Goal: Task Accomplishment & Management: Use online tool/utility

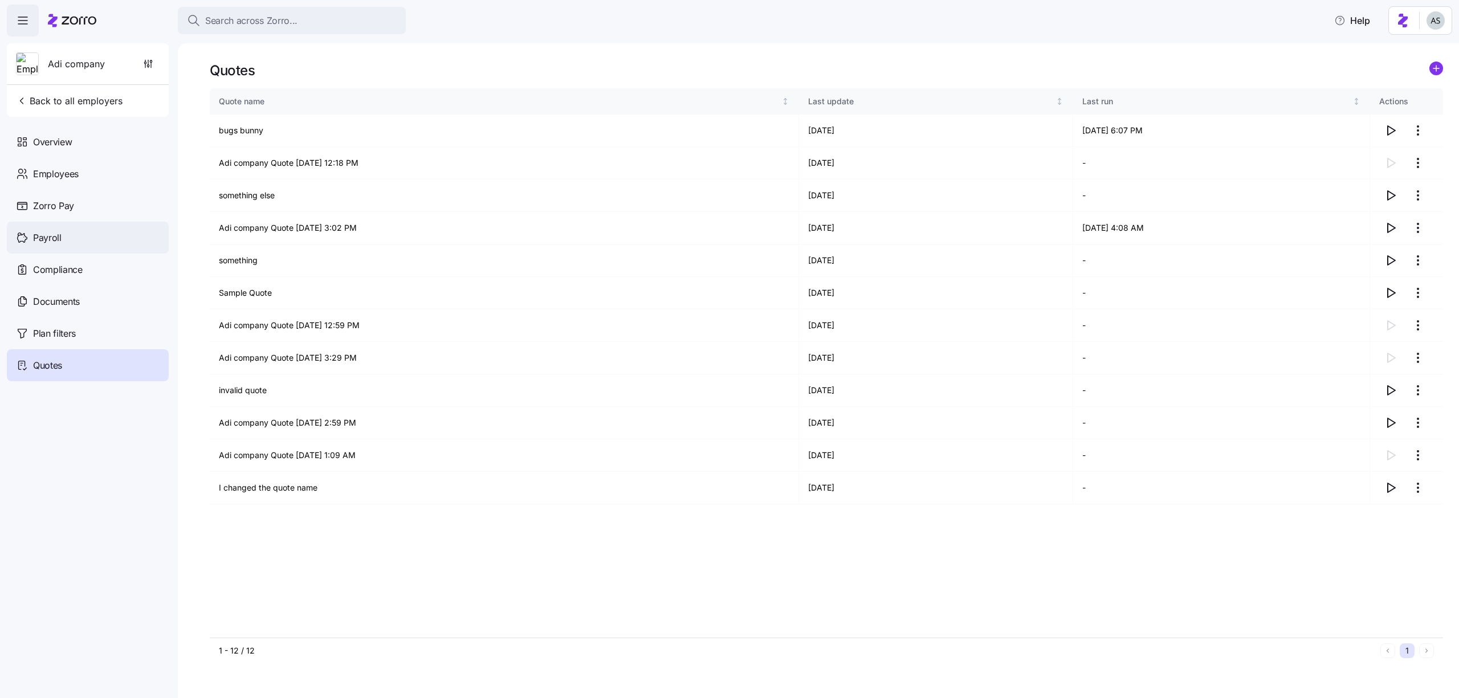
click at [75, 241] on div "Payroll" at bounding box center [88, 238] width 162 height 32
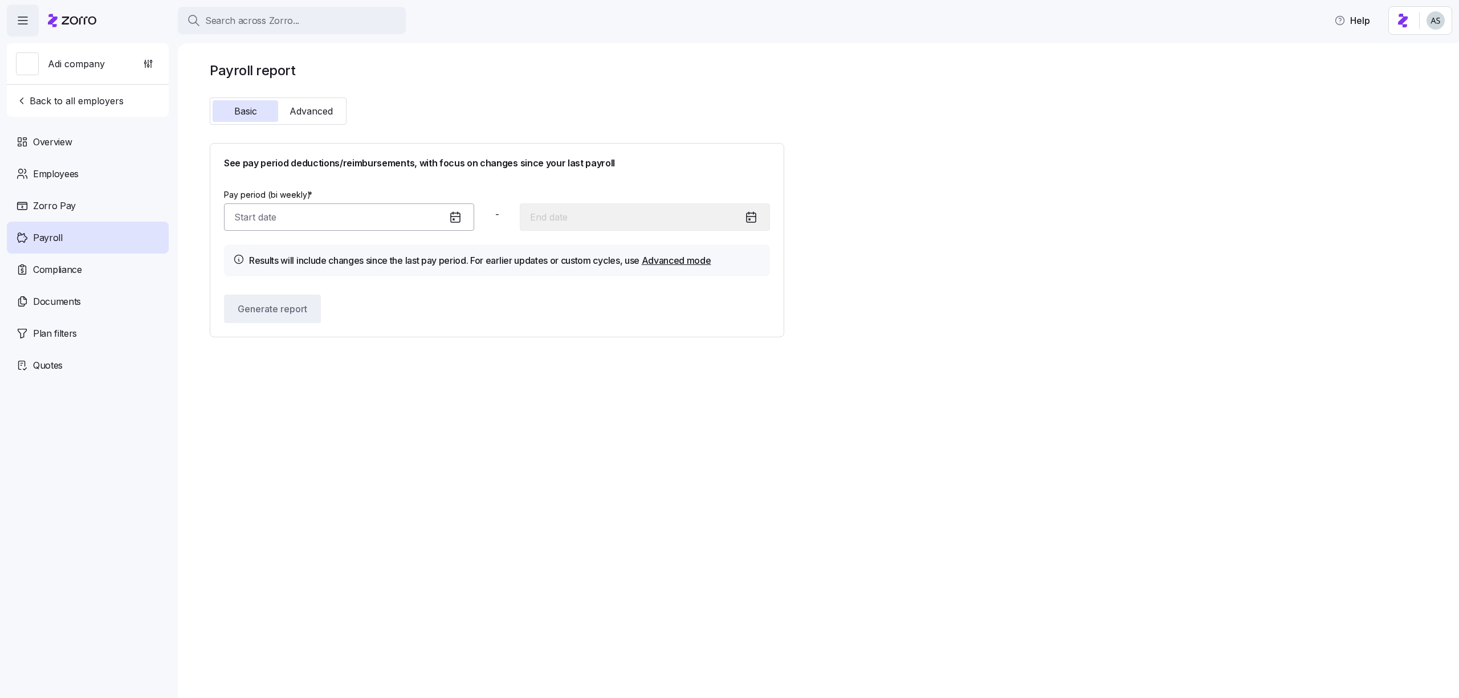
click at [311, 222] on input "Pay period (bi weekly) *" at bounding box center [349, 216] width 250 height 27
click at [420, 252] on icon "button" at bounding box center [415, 256] width 13 height 13
click at [381, 422] on button "1" at bounding box center [387, 422] width 27 height 27
type input "[DATE]"
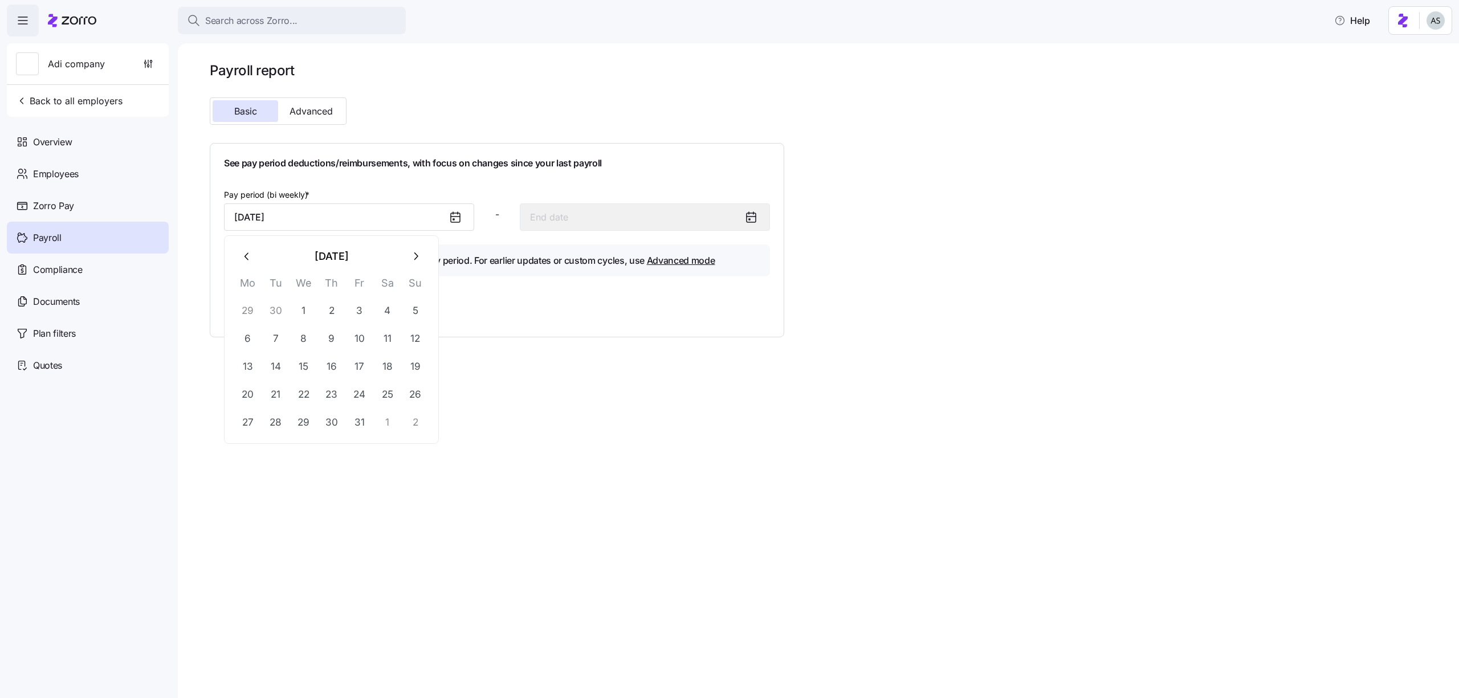
type input "[DATE]"
click at [299, 325] on div "See pay period deductions/reimbursements, with focus on changes since your last…" at bounding box center [497, 240] width 574 height 194
click at [292, 317] on button "Generate report" at bounding box center [271, 309] width 95 height 28
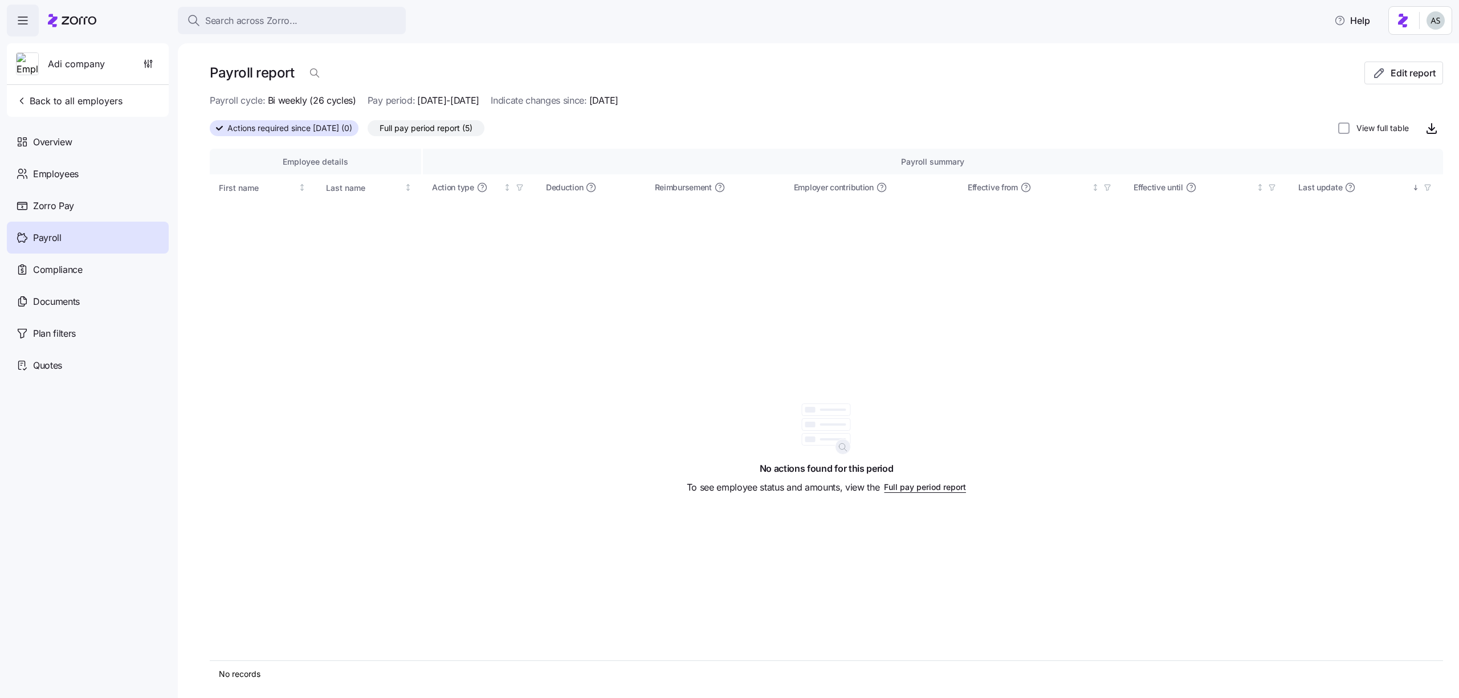
click at [440, 120] on label "Full pay period report (5)" at bounding box center [426, 128] width 117 height 16
click at [368, 131] on input "Full pay period report (5)" at bounding box center [368, 131] width 0 height 0
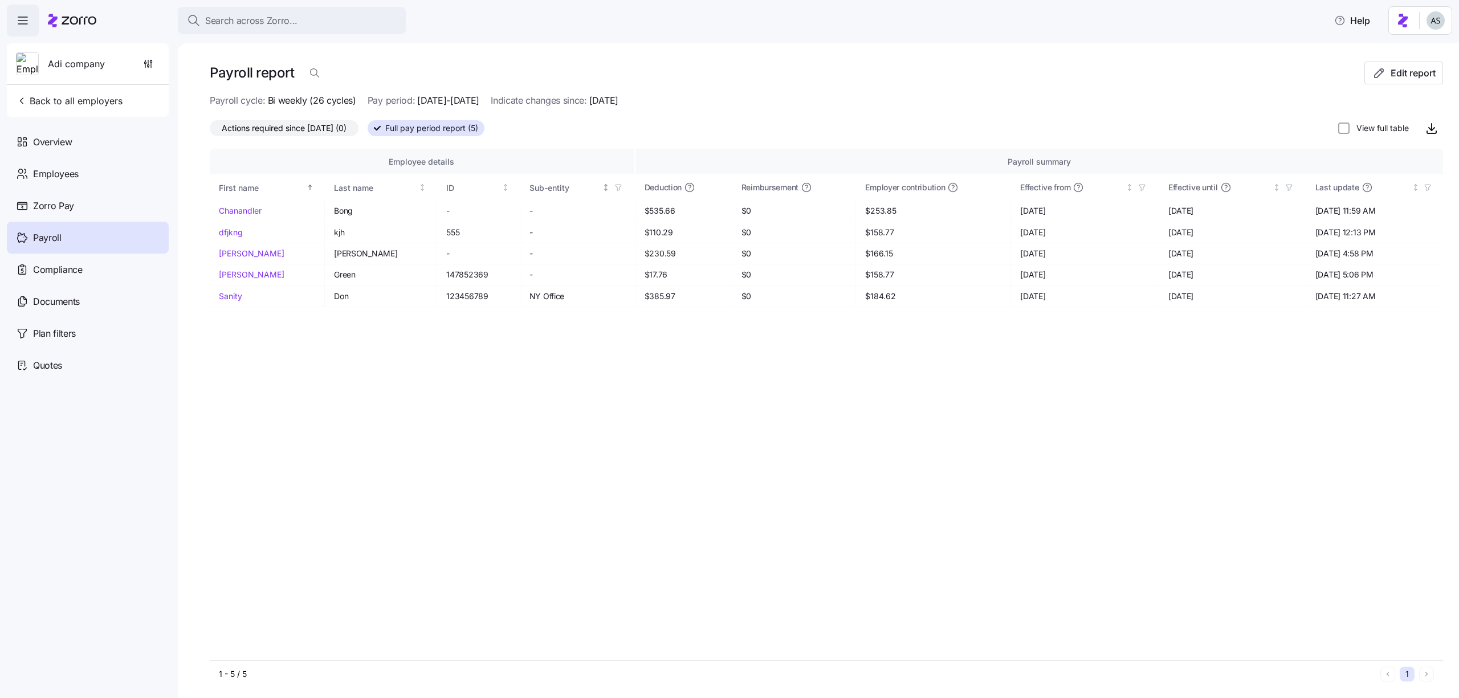
click at [614, 187] on icon "button" at bounding box center [618, 187] width 8 height 8
click at [537, 278] on div "NY Office" at bounding box center [591, 272] width 182 height 14
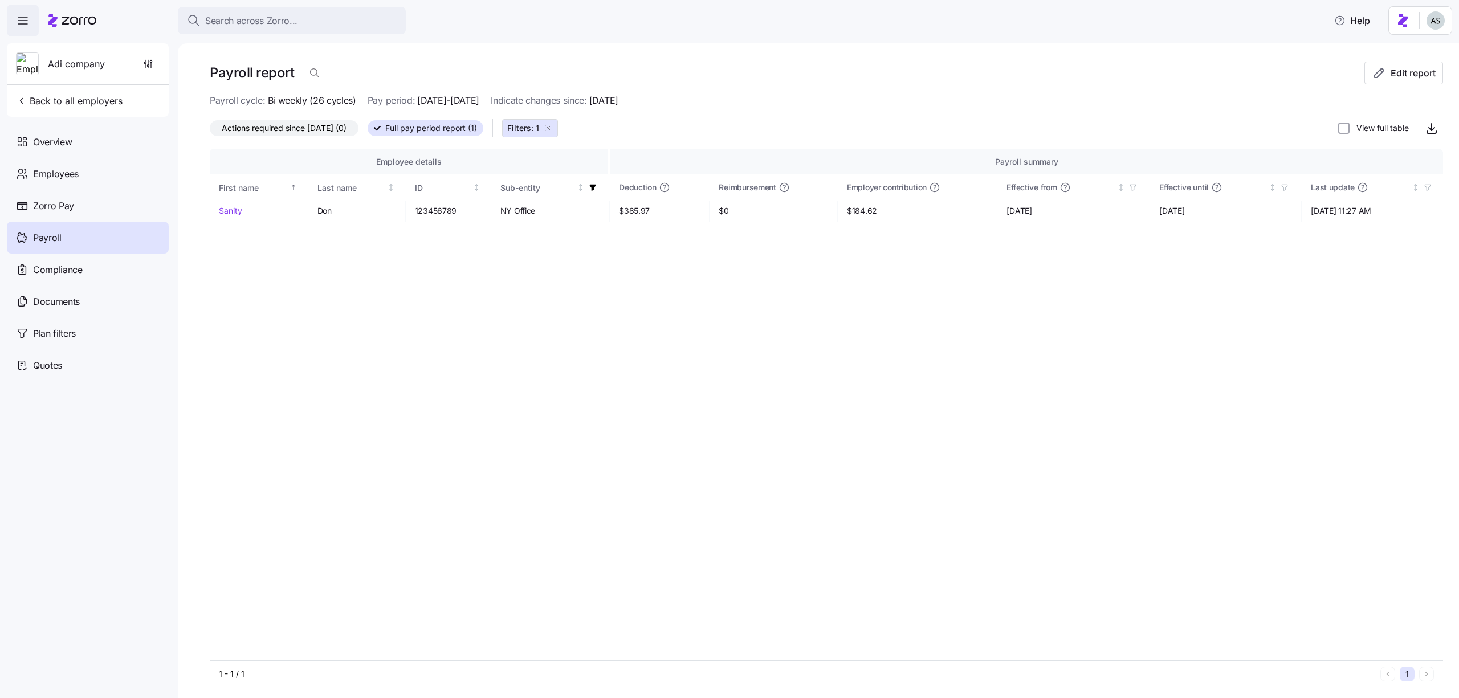
click at [346, 125] on span "Actions required since [DATE] (0)" at bounding box center [284, 128] width 125 height 15
click at [210, 131] on input "Actions required since [DATE] (0)" at bounding box center [210, 131] width 0 height 0
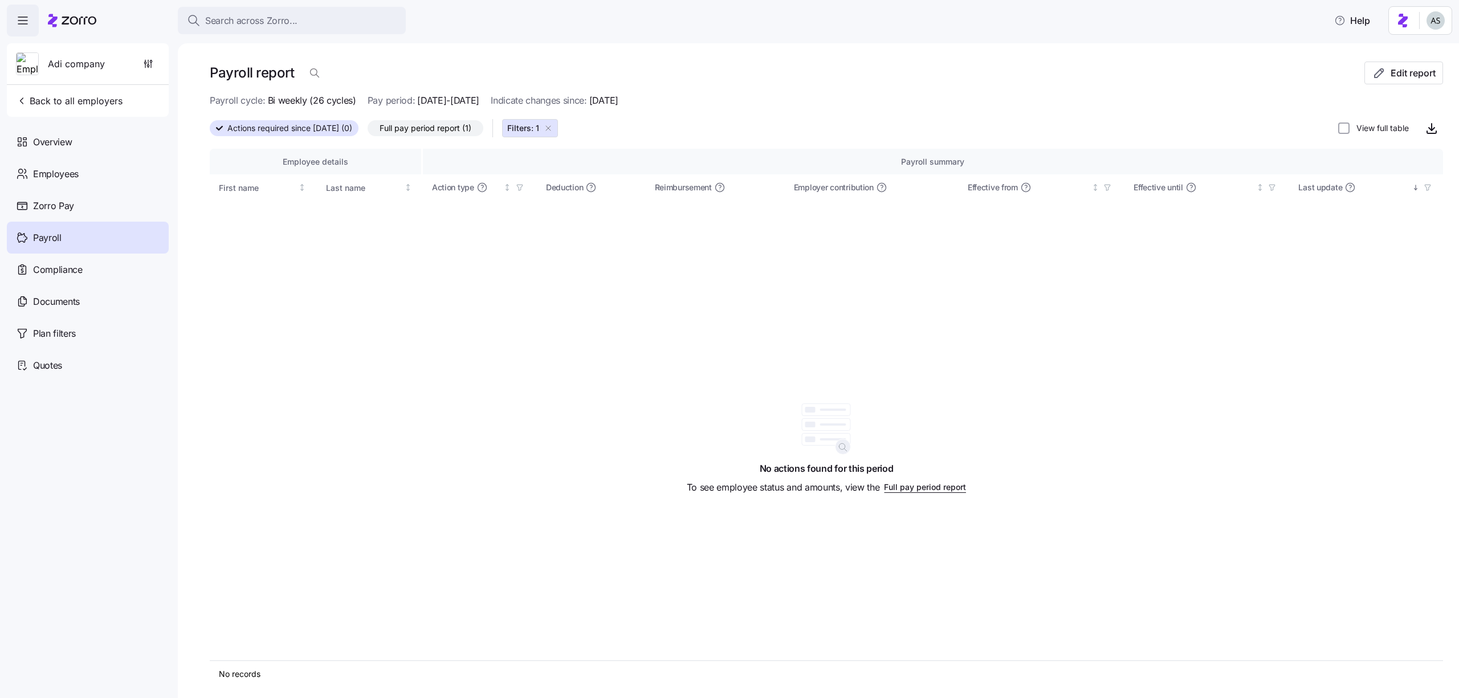
click at [553, 129] on icon "button" at bounding box center [548, 128] width 9 height 9
click at [472, 133] on span "Full pay period report (5)" at bounding box center [425, 128] width 93 height 15
click at [368, 131] on input "Full pay period report (5)" at bounding box center [368, 131] width 0 height 0
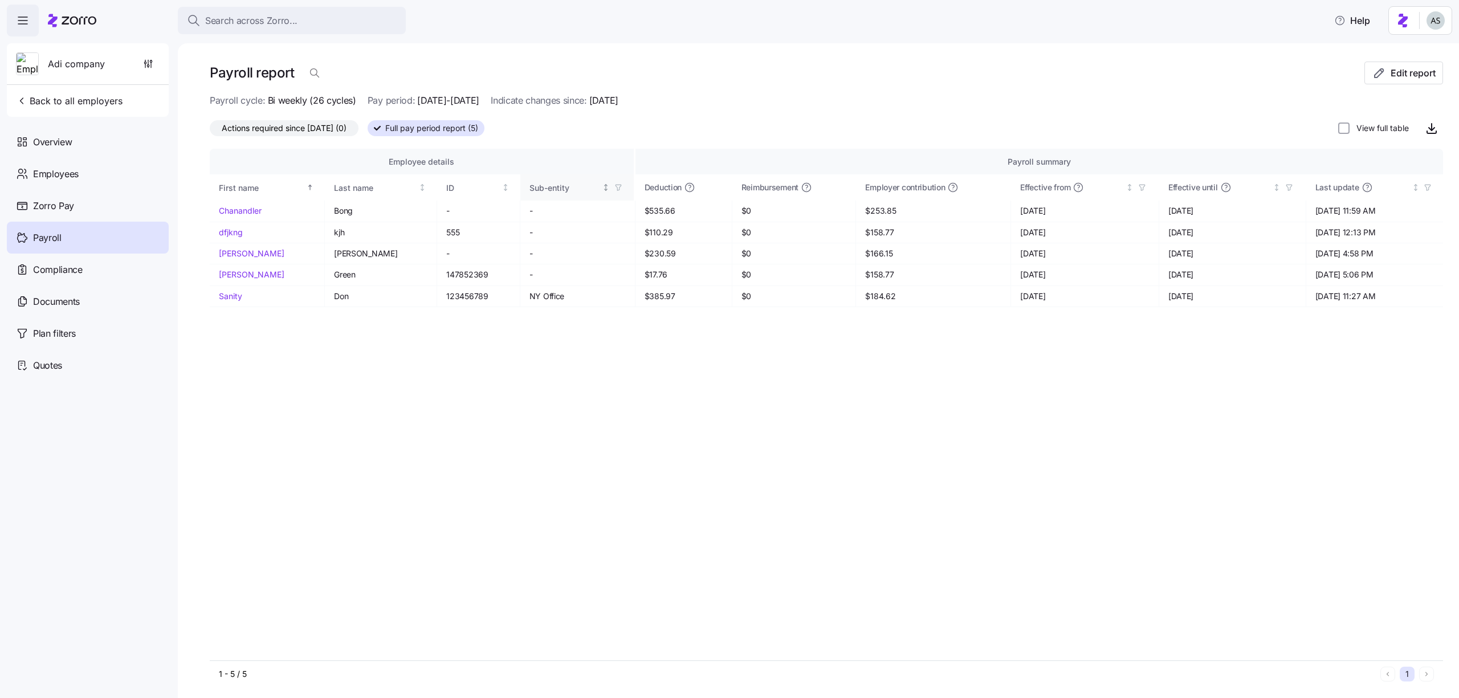
click at [591, 194] on div "Sub-entity" at bounding box center [576, 187] width 95 height 13
click at [614, 187] on icon "button" at bounding box center [618, 187] width 8 height 8
click at [555, 269] on div "NY Office" at bounding box center [591, 272] width 182 height 14
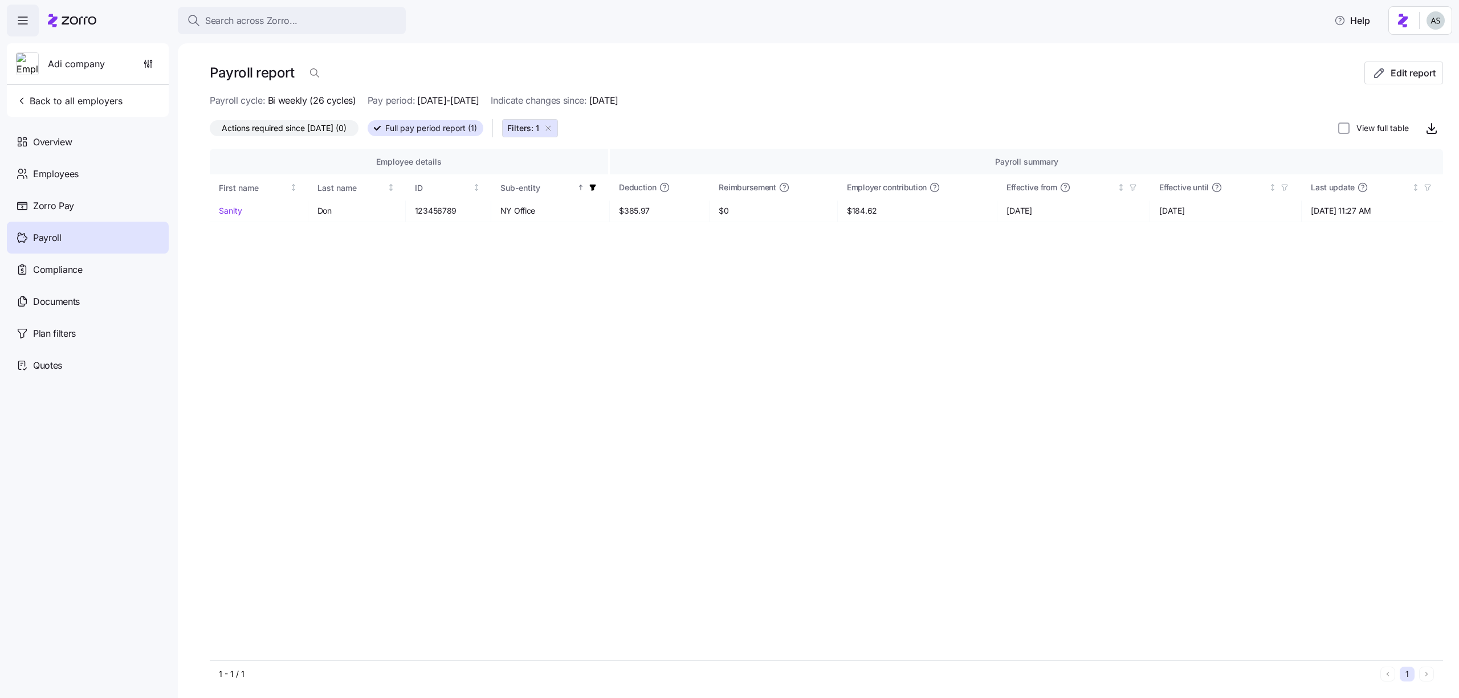
click at [553, 129] on icon "button" at bounding box center [548, 128] width 9 height 9
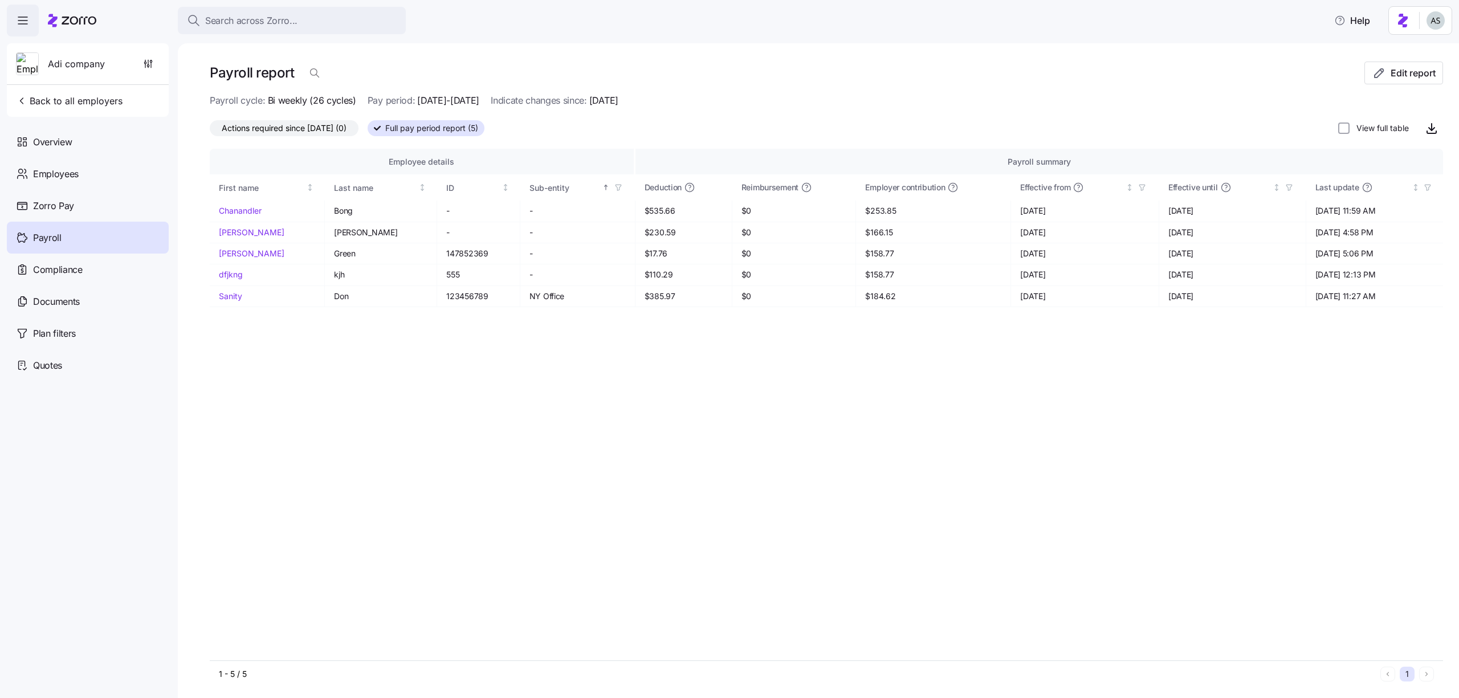
click at [614, 187] on icon "button" at bounding box center [618, 187] width 8 height 8
click at [592, 140] on div at bounding box center [826, 144] width 1233 height 9
click at [614, 185] on icon "button" at bounding box center [618, 187] width 8 height 8
click at [565, 325] on div "Employee details Payroll summary First name Last name ID Sub-entity Deduction R…" at bounding box center [826, 405] width 1233 height 512
click at [1352, 133] on div "View full table" at bounding box center [1390, 128] width 105 height 23
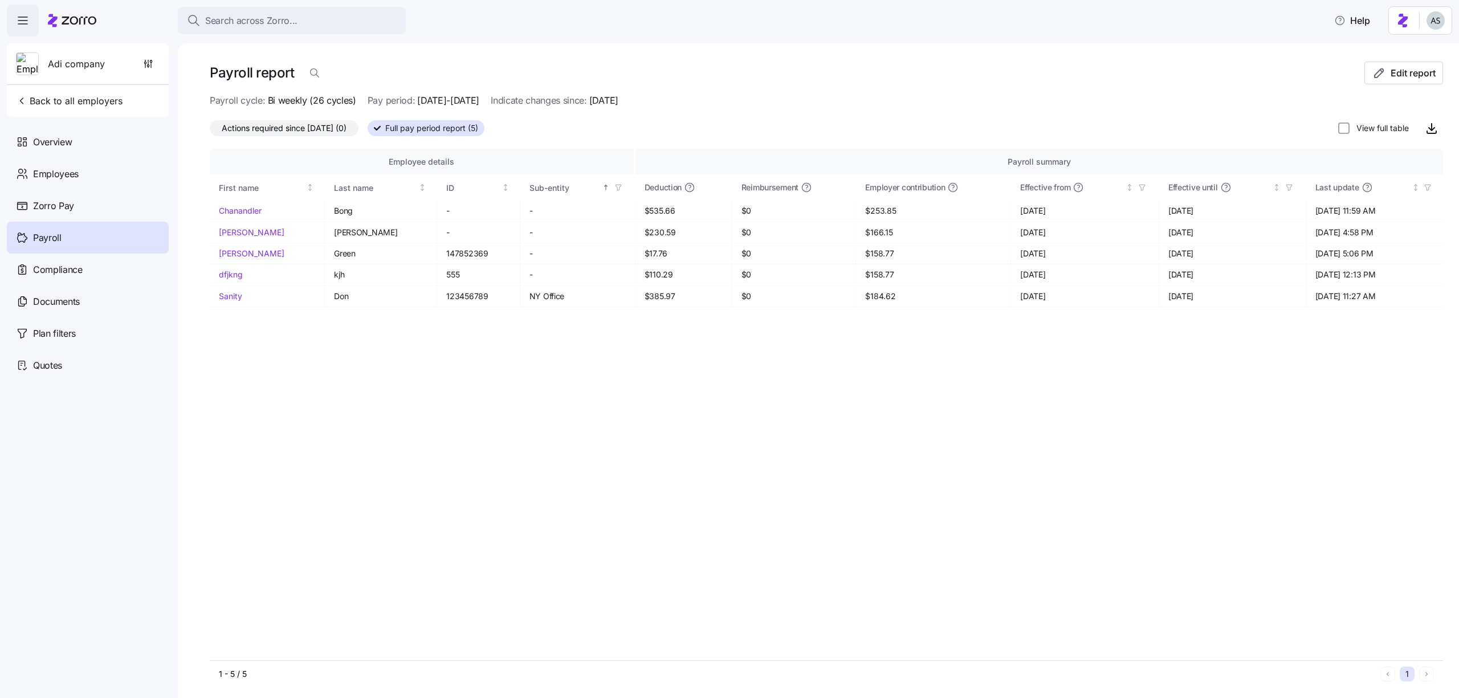
click at [1350, 133] on label "View full table" at bounding box center [1378, 128] width 59 height 11
click at [1349, 133] on input "View full table" at bounding box center [1343, 128] width 11 height 11
checkbox input "true"
